Goal: Browse casually

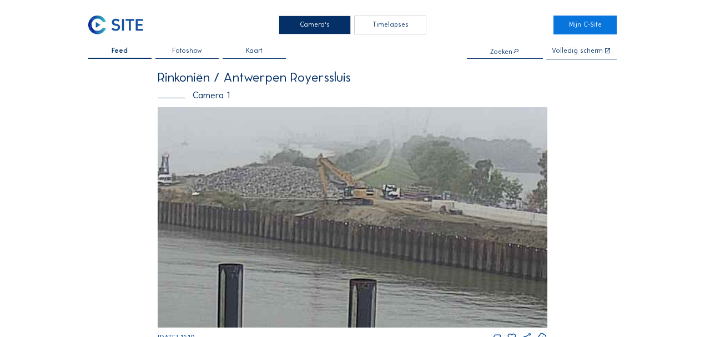
drag, startPoint x: 305, startPoint y: 181, endPoint x: 350, endPoint y: 196, distance: 47.4
click at [350, 196] on img at bounding box center [353, 217] width 390 height 220
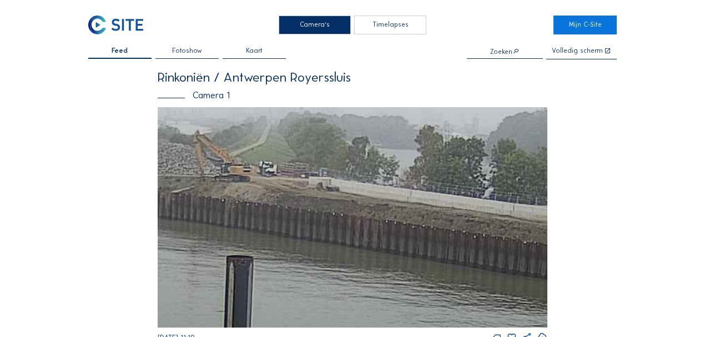
drag, startPoint x: 388, startPoint y: 202, endPoint x: 366, endPoint y: 198, distance: 22.5
click at [287, 185] on img at bounding box center [353, 217] width 390 height 220
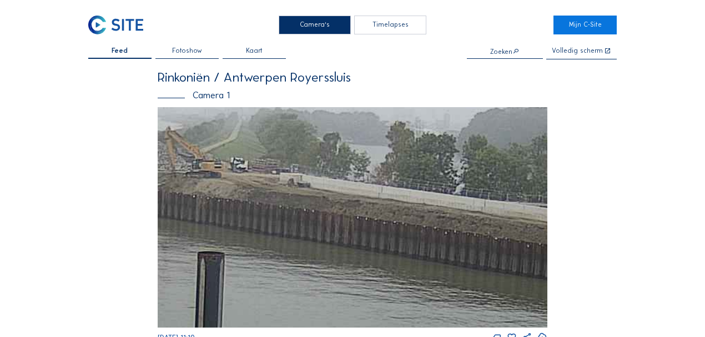
drag, startPoint x: 404, startPoint y: 204, endPoint x: 187, endPoint y: 171, distance: 219.4
click at [160, 168] on img at bounding box center [353, 217] width 390 height 220
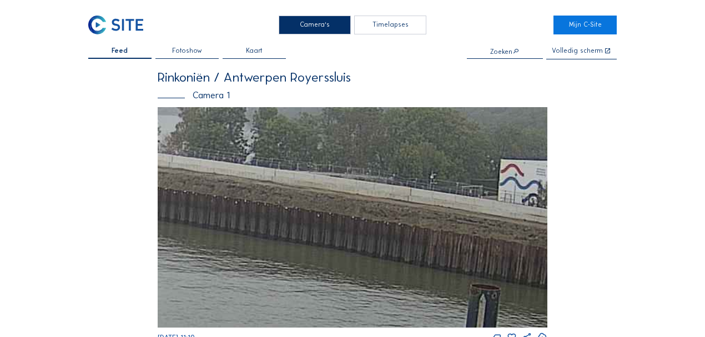
drag, startPoint x: 385, startPoint y: 199, endPoint x: 275, endPoint y: 181, distance: 111.3
click at [245, 179] on img at bounding box center [353, 217] width 390 height 220
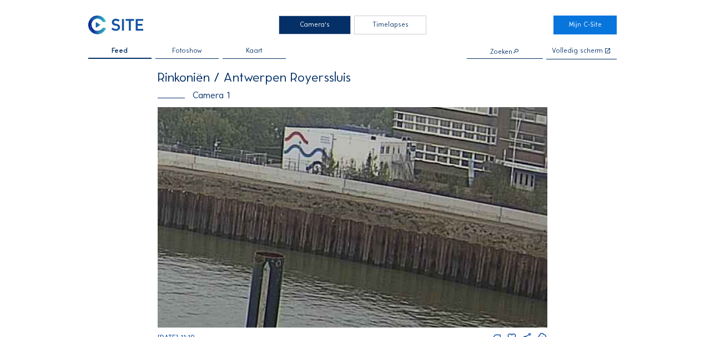
drag, startPoint x: 337, startPoint y: 189, endPoint x: 297, endPoint y: 186, distance: 40.1
click at [235, 176] on img at bounding box center [353, 217] width 390 height 220
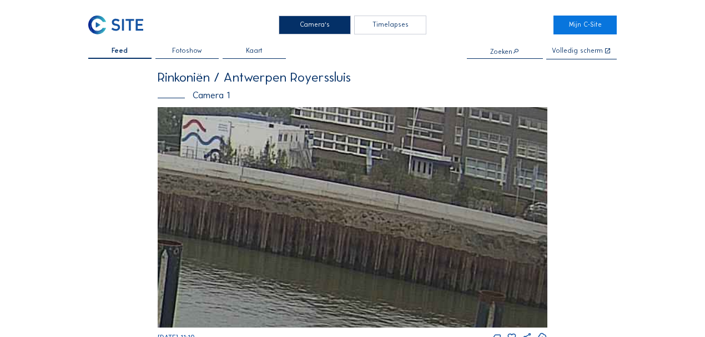
drag, startPoint x: 382, startPoint y: 199, endPoint x: 233, endPoint y: 179, distance: 151.2
click at [284, 185] on img at bounding box center [353, 217] width 390 height 220
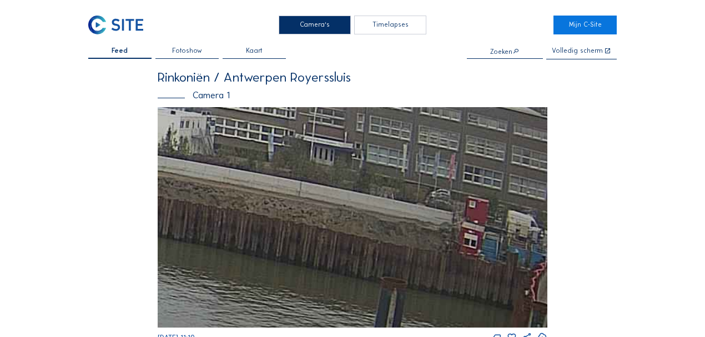
drag, startPoint x: 412, startPoint y: 203, endPoint x: 360, endPoint y: 195, distance: 53.3
click at [365, 196] on img at bounding box center [353, 217] width 390 height 220
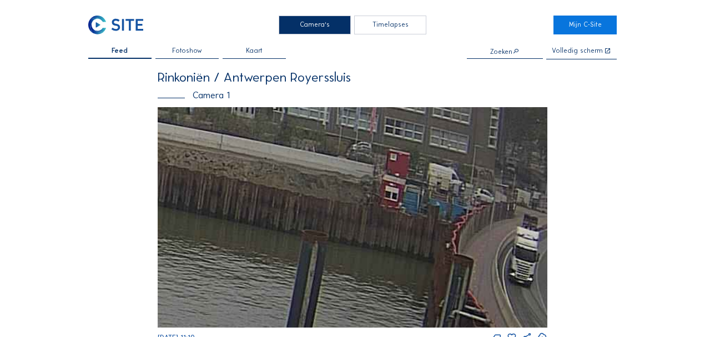
drag, startPoint x: 405, startPoint y: 211, endPoint x: 210, endPoint y: 174, distance: 198.7
click at [210, 174] on img at bounding box center [353, 217] width 390 height 220
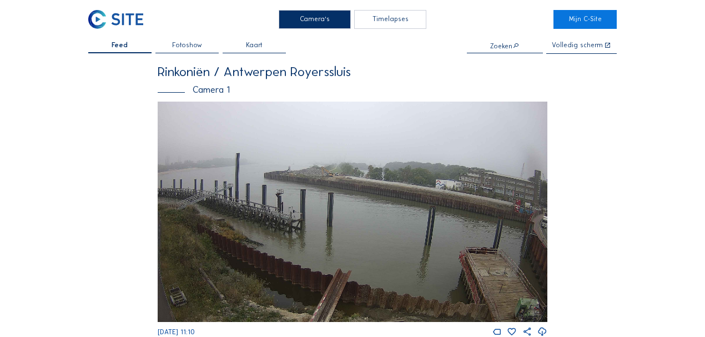
scroll to position [6, 0]
